Goal: Task Accomplishment & Management: Complete application form

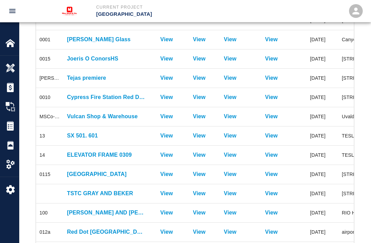
scroll to position [154, 0]
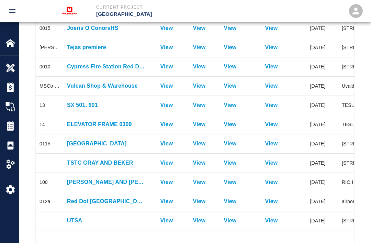
click at [76, 221] on p "UTSA" at bounding box center [106, 221] width 79 height 8
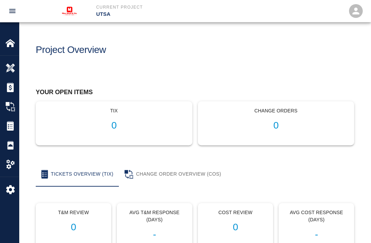
click at [10, 146] on img at bounding box center [11, 145] width 10 height 10
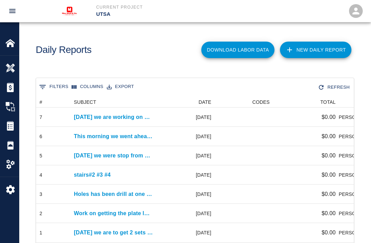
scroll to position [146, 318]
click at [316, 51] on link "New Daily Report" at bounding box center [316, 50] width 72 height 17
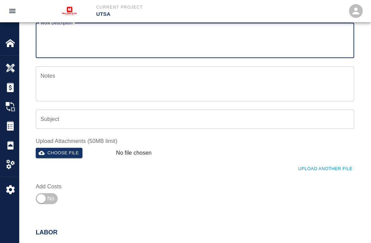
scroll to position [82, 0]
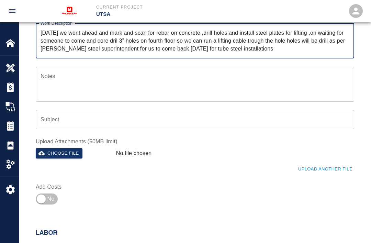
type textarea "[DATE] we went ahead and mark and scan for rebar on concrete ,drill holes and i…"
click at [73, 77] on textarea "Notes" at bounding box center [195, 84] width 309 height 24
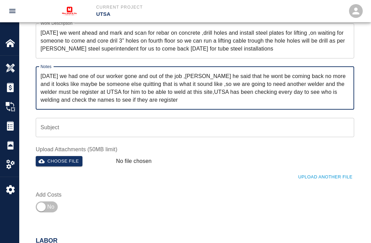
type textarea "[DATE] we had one of our worker gone and out of the job ,[PERSON_NAME] he said …"
click at [56, 157] on button "Choose file" at bounding box center [59, 161] width 47 height 11
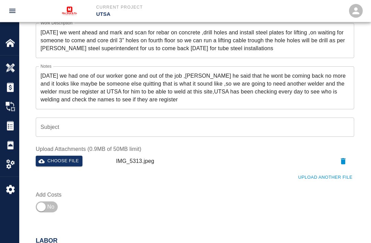
scroll to position [82, 0]
click at [53, 156] on button "Choose file" at bounding box center [59, 161] width 47 height 11
click at [63, 163] on button "Choose file" at bounding box center [59, 161] width 47 height 11
click at [58, 161] on button "Choose file" at bounding box center [59, 161] width 47 height 11
click at [331, 179] on button "Upload Another File" at bounding box center [326, 177] width 58 height 11
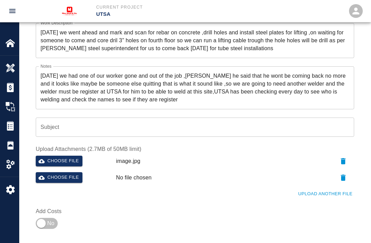
click at [56, 178] on button "Choose file" at bounding box center [59, 177] width 47 height 11
click at [343, 192] on button "Upload Another File" at bounding box center [326, 194] width 58 height 11
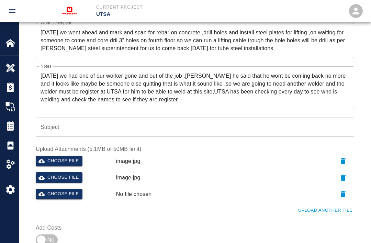
click at [53, 194] on button "Choose file" at bounding box center [59, 194] width 47 height 11
click at [327, 207] on button "Upload Another File" at bounding box center [326, 210] width 58 height 11
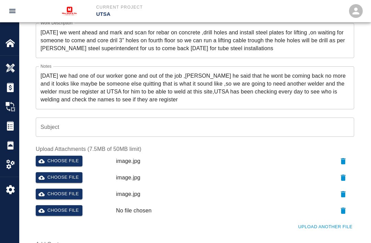
click at [45, 207] on button "Choose file" at bounding box center [59, 210] width 47 height 11
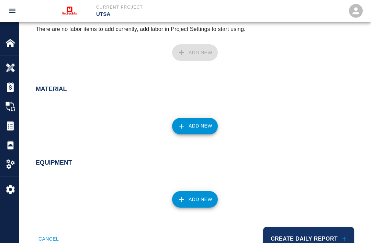
scroll to position [366, 0]
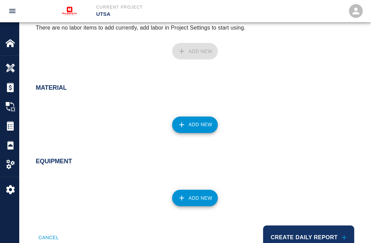
click at [328, 233] on button "Create Daily Report" at bounding box center [308, 238] width 91 height 24
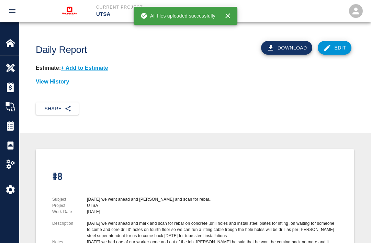
click at [334, 44] on link "Edit" at bounding box center [335, 48] width 34 height 14
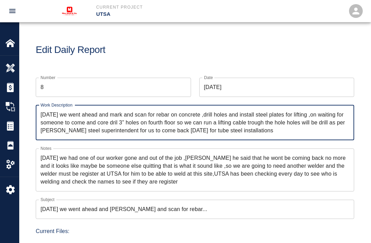
click at [265, 131] on textarea "[DATE] we went ahead and mark and scan for rebar on concrete ,drill holes and i…" at bounding box center [195, 123] width 309 height 24
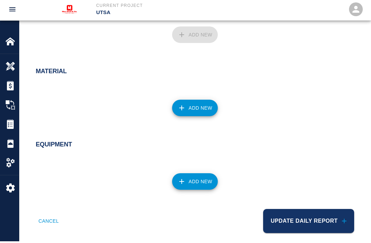
scroll to position [409, 0]
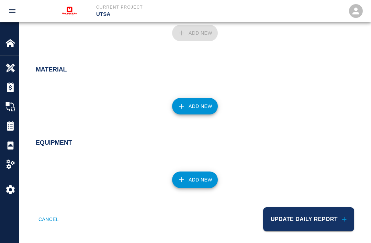
type textarea "[DATE] we went ahead and mark and scan for rebar on concrete ,drill holes and i…"
click at [316, 213] on button "Update Daily Report" at bounding box center [308, 219] width 91 height 24
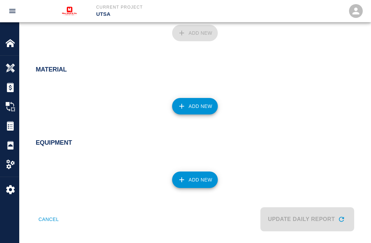
scroll to position [390, 0]
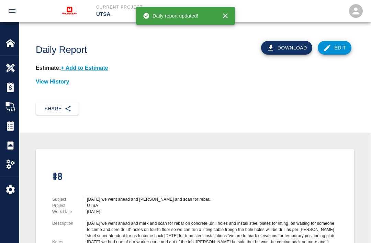
click at [56, 107] on button "Share" at bounding box center [57, 108] width 43 height 13
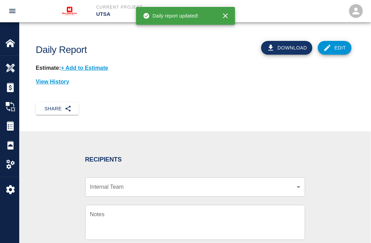
click at [294, 185] on body "Current Project UTSA Home UTSA Overview Estimates Change Orders Tickets Daily R…" at bounding box center [185, 121] width 371 height 243
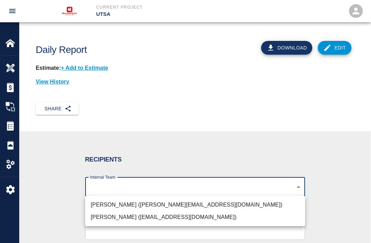
click at [162, 200] on li "[PERSON_NAME] ([PERSON_NAME][EMAIL_ADDRESS][DOMAIN_NAME])" at bounding box center [195, 205] width 220 height 12
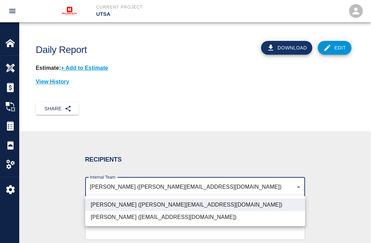
click at [169, 216] on li "[PERSON_NAME] ([EMAIL_ADDRESS][DOMAIN_NAME])" at bounding box center [195, 217] width 220 height 12
type input "07eacba4-e130-44c4-9c69-c3690451858b,3cd82a63-d1a0-48ed-aebf-f7abb83adf24"
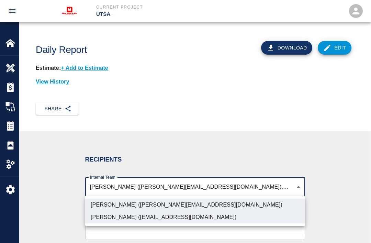
click at [292, 243] on div at bounding box center [185, 121] width 371 height 243
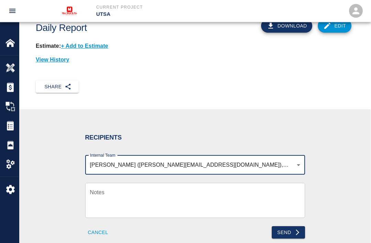
scroll to position [29, 0]
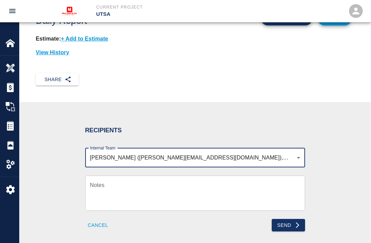
click at [289, 221] on button "Send" at bounding box center [288, 225] width 33 height 13
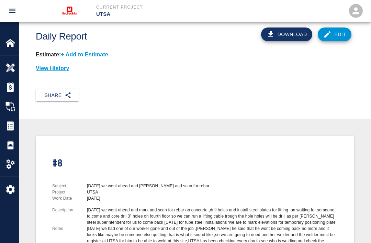
scroll to position [0, 0]
